Goal: Task Accomplishment & Management: Use online tool/utility

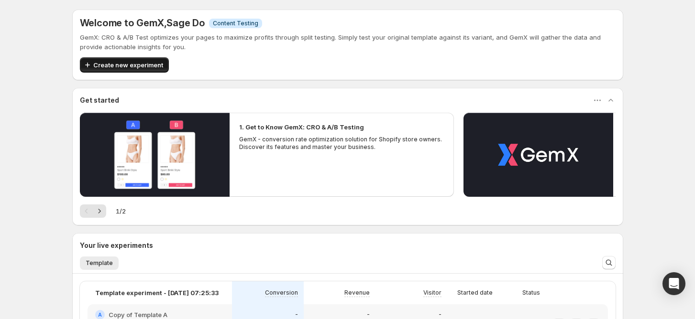
click at [116, 65] on span "Create new experiment" at bounding box center [128, 65] width 70 height 10
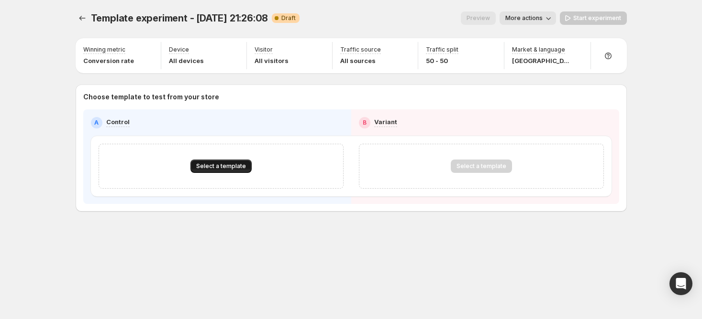
click at [220, 162] on button "Select a template" at bounding box center [220, 166] width 61 height 13
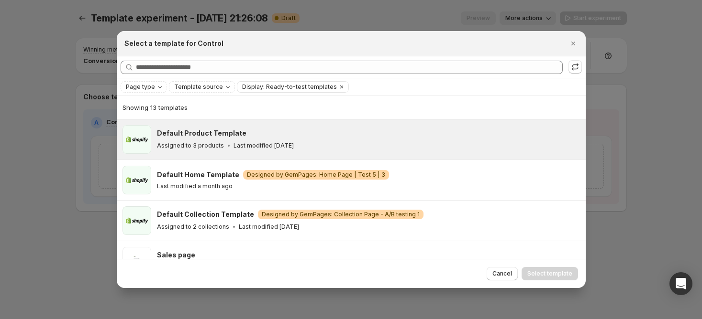
click at [229, 142] on icon ":r1i:" at bounding box center [229, 146] width 10 height 10
click at [563, 269] on button "Select template" at bounding box center [549, 273] width 56 height 13
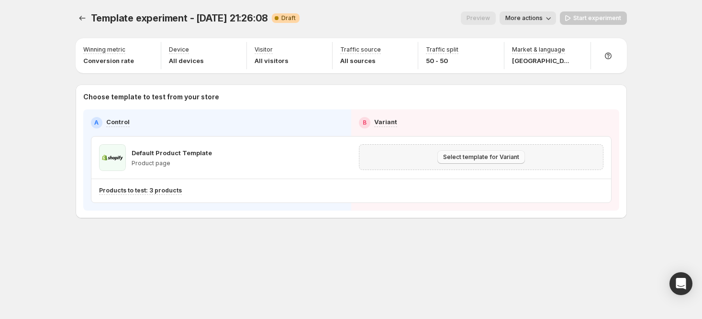
click at [491, 162] on button "Select template for Variant" at bounding box center [481, 157] width 88 height 13
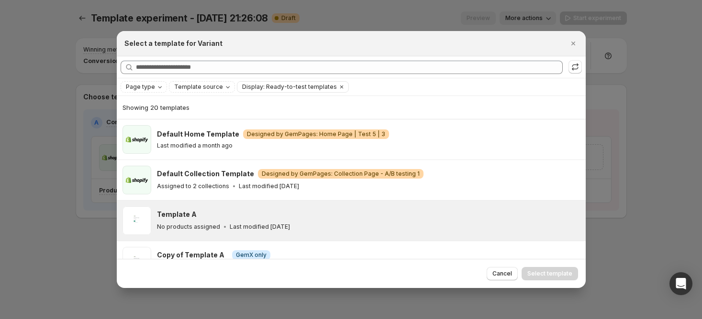
click at [318, 216] on div "Template A" at bounding box center [367, 215] width 420 height 10
click at [556, 271] on span "Select template" at bounding box center [549, 274] width 45 height 8
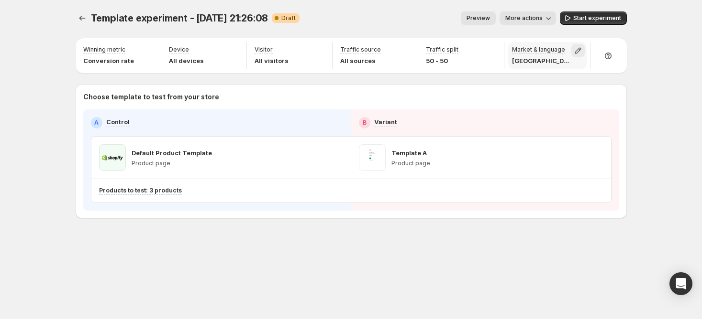
click at [582, 53] on button "button" at bounding box center [577, 50] width 13 height 13
click at [578, 75] on button "button" at bounding box center [571, 72] width 13 height 13
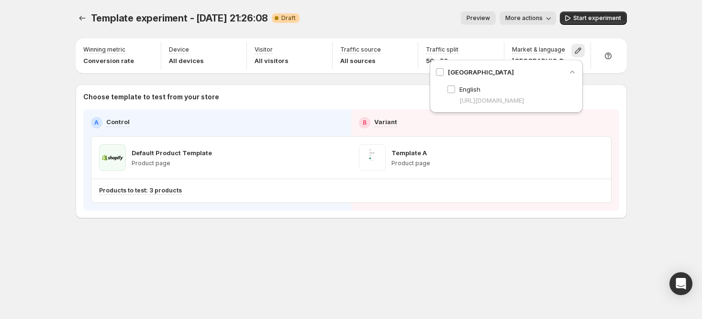
click at [658, 84] on div "Template experiment - [DATE] 21:26:08. This page is ready Template experiment -…" at bounding box center [351, 159] width 702 height 319
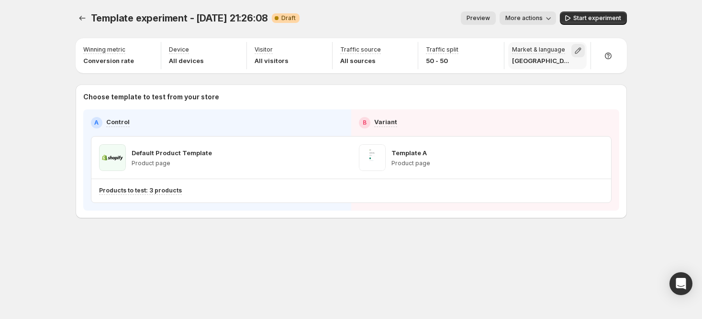
click at [573, 46] on icon "button" at bounding box center [578, 51] width 10 height 10
click at [572, 74] on icon "button" at bounding box center [572, 72] width 10 height 10
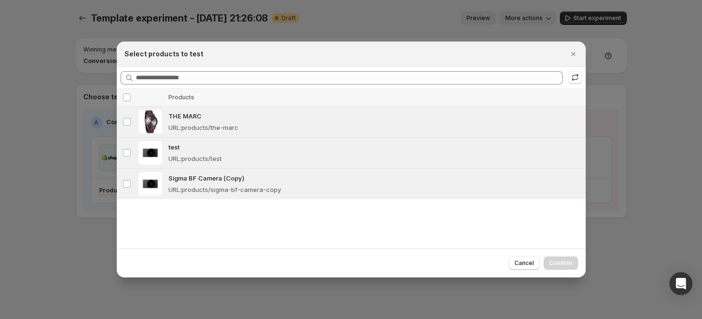
drag, startPoint x: 572, startPoint y: 56, endPoint x: 635, endPoint y: 59, distance: 63.2
click at [573, 56] on icon "Close" at bounding box center [573, 54] width 10 height 10
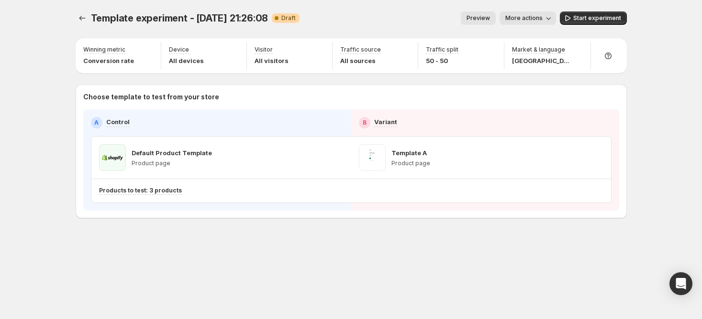
click at [635, 59] on div "Setup Guide Choose template to test Setup test version Setup traffic split Set …" at bounding box center [707, 107] width 147 height 122
